Goal: Task Accomplishment & Management: Manage account settings

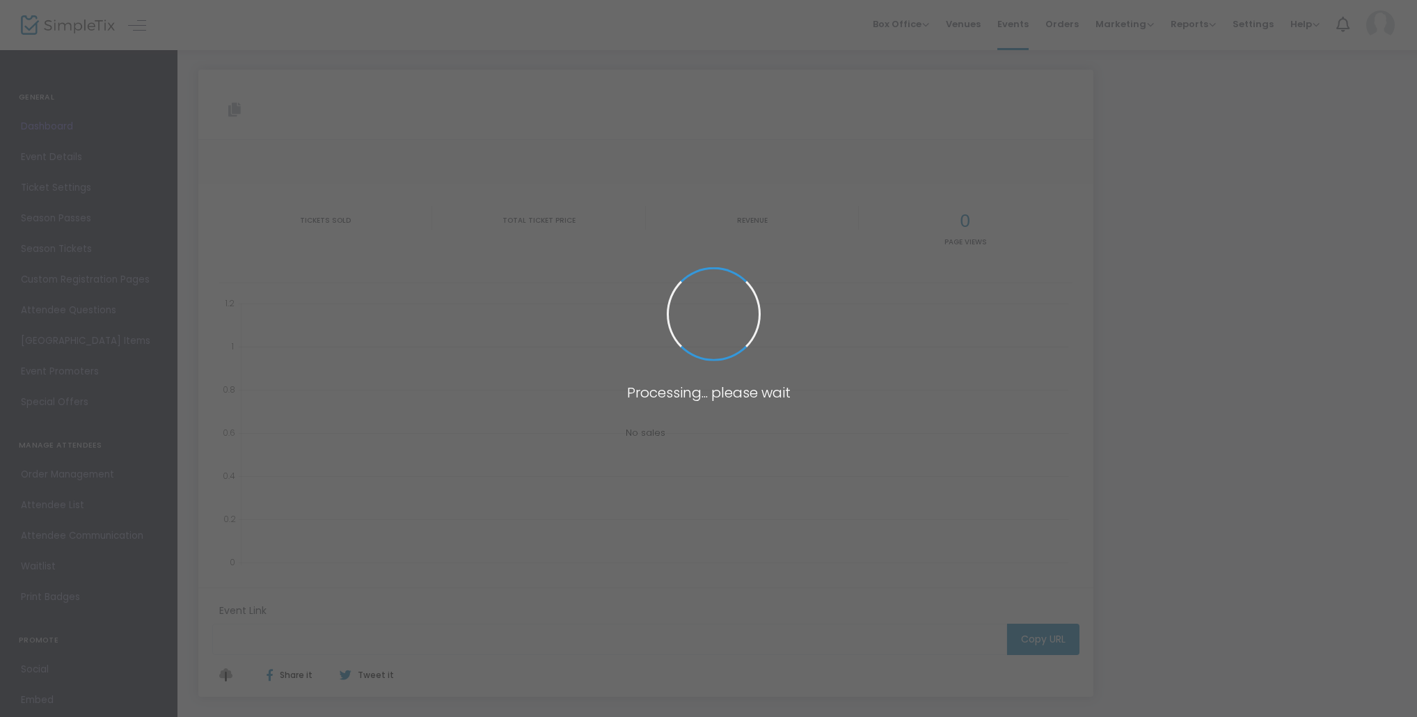
type input "[URL][DOMAIN_NAME]"
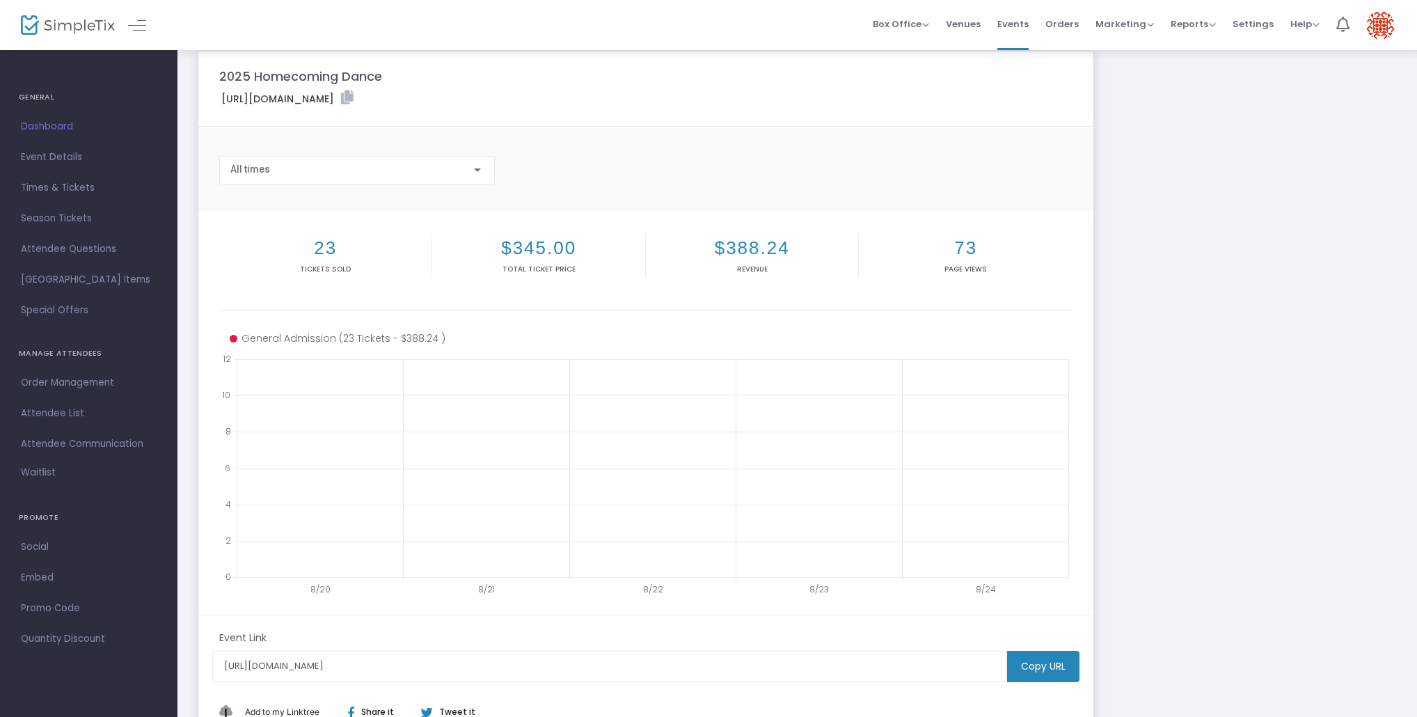
scroll to position [136, 0]
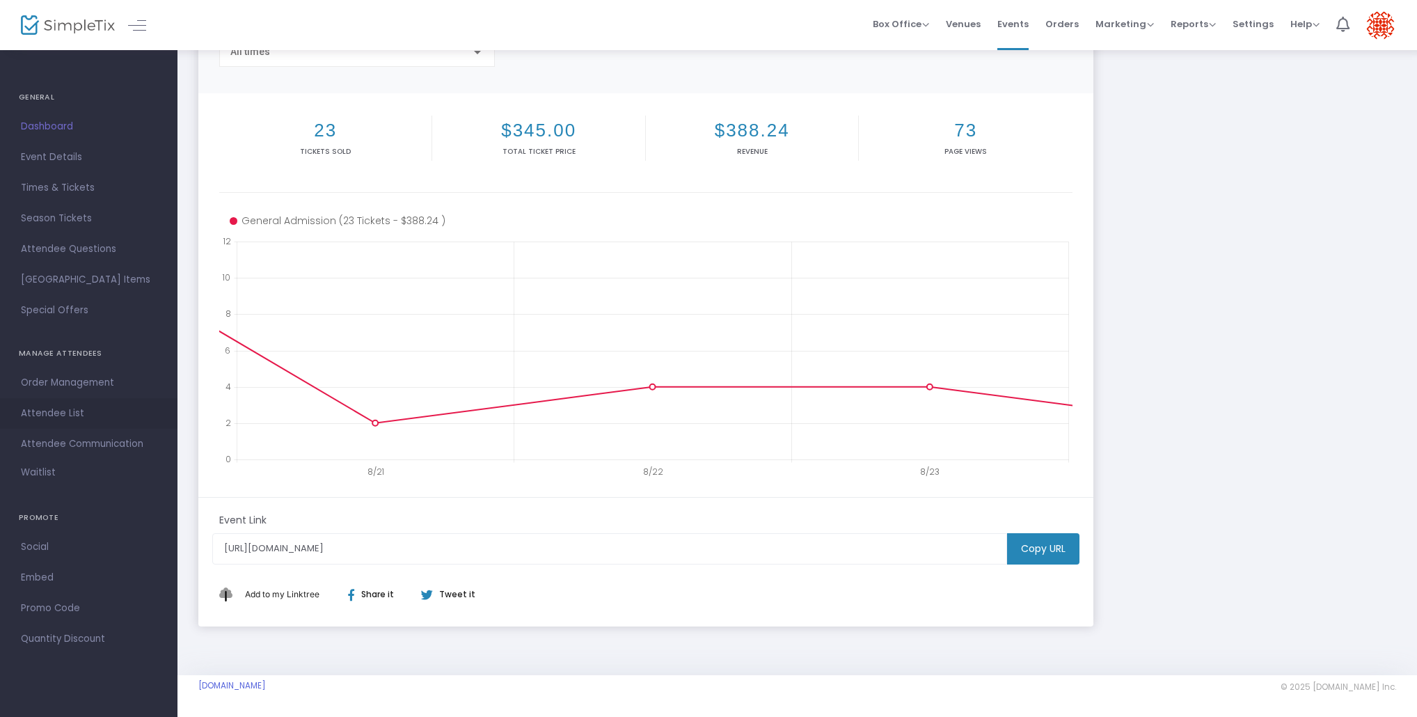
click at [53, 412] on span "Attendee List" at bounding box center [89, 413] width 136 height 18
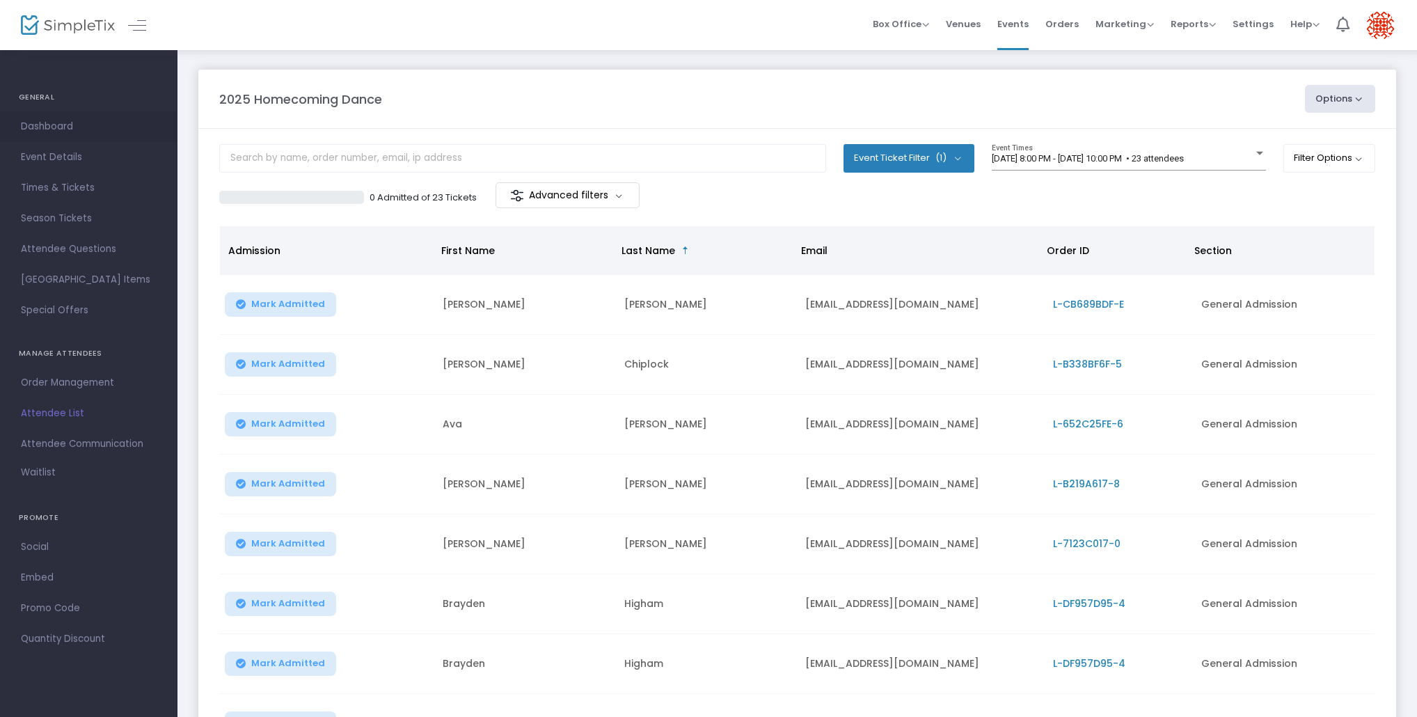
click at [45, 128] on span "Dashboard" at bounding box center [89, 127] width 136 height 18
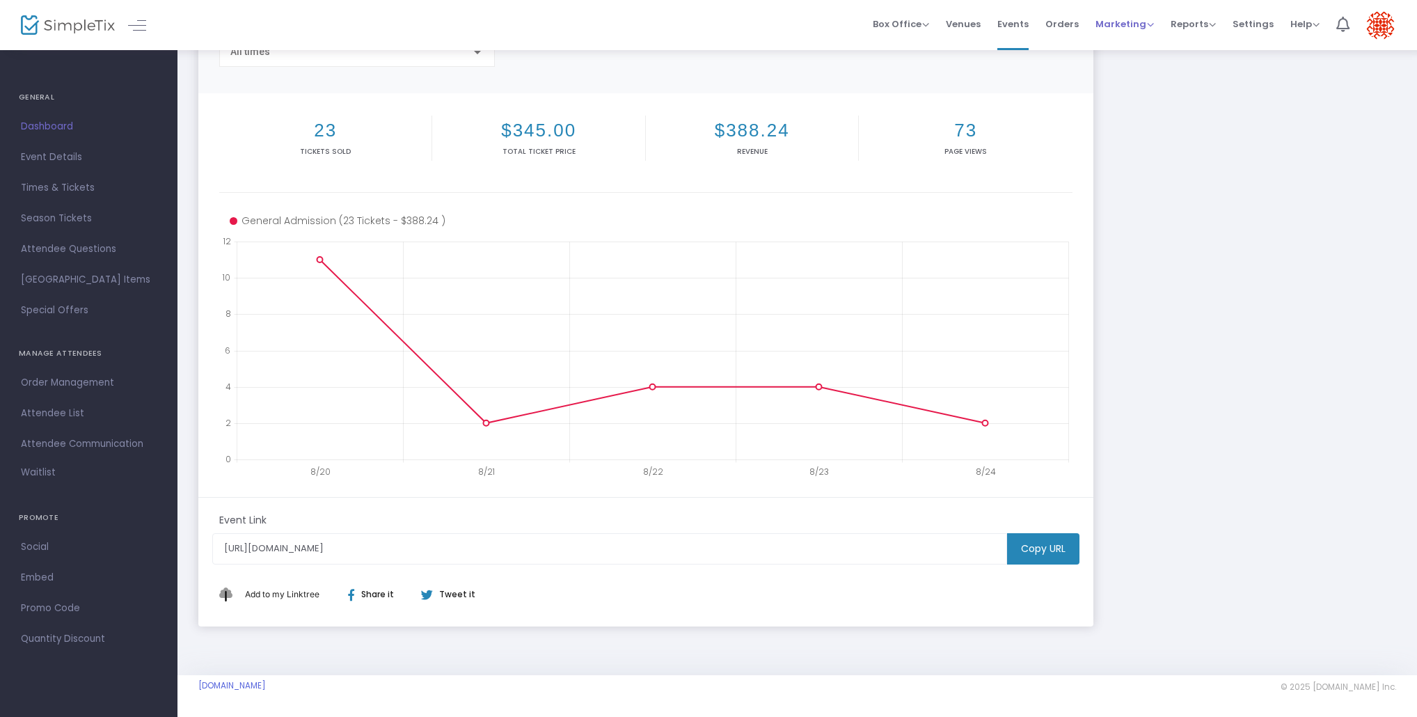
scroll to position [136, 0]
